Goal: Task Accomplishment & Management: Manage account settings

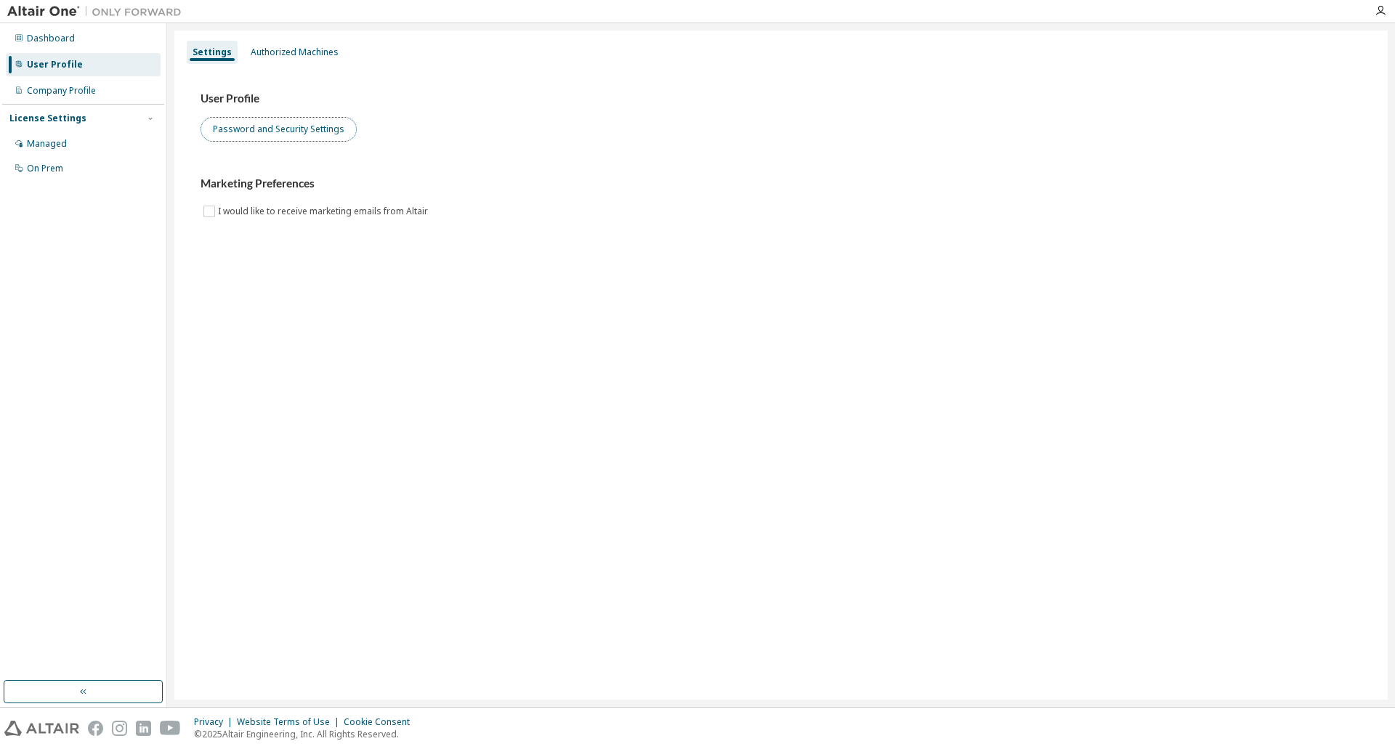
click at [308, 129] on button "Password and Security Settings" at bounding box center [278, 129] width 156 height 25
